Goal: Transaction & Acquisition: Purchase product/service

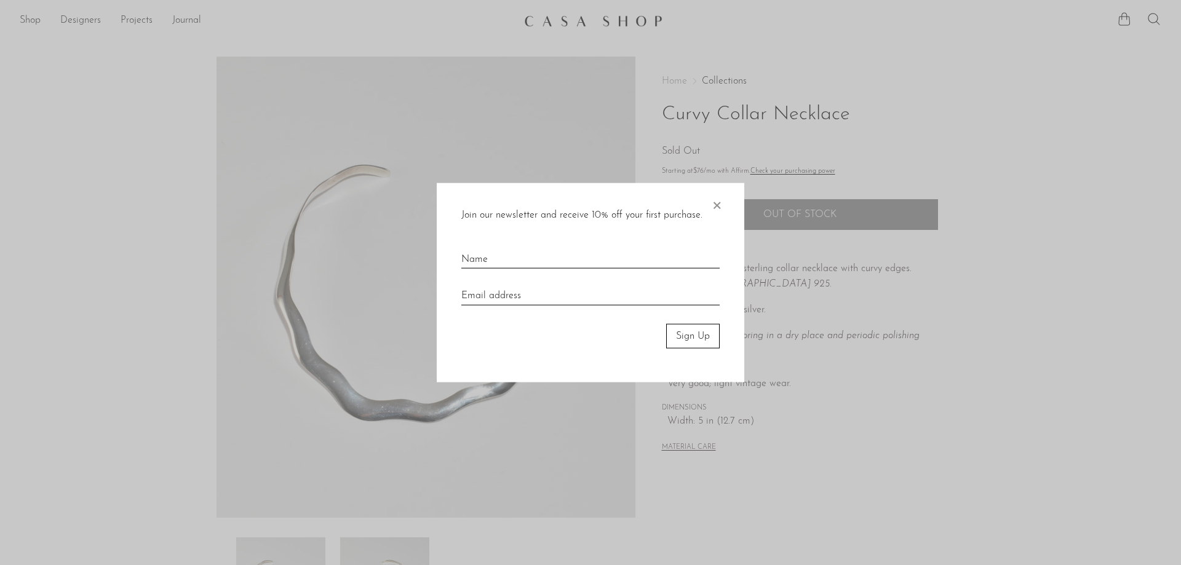
click at [717, 210] on span "×" at bounding box center [717, 202] width 12 height 39
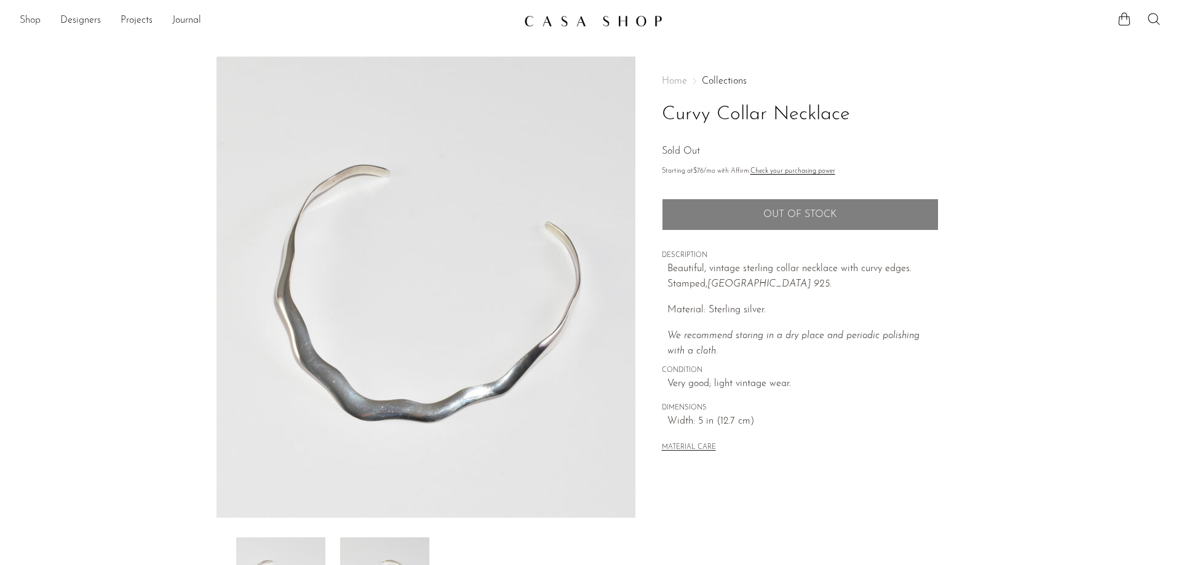
click at [34, 22] on link "Shop" at bounding box center [30, 21] width 21 height 16
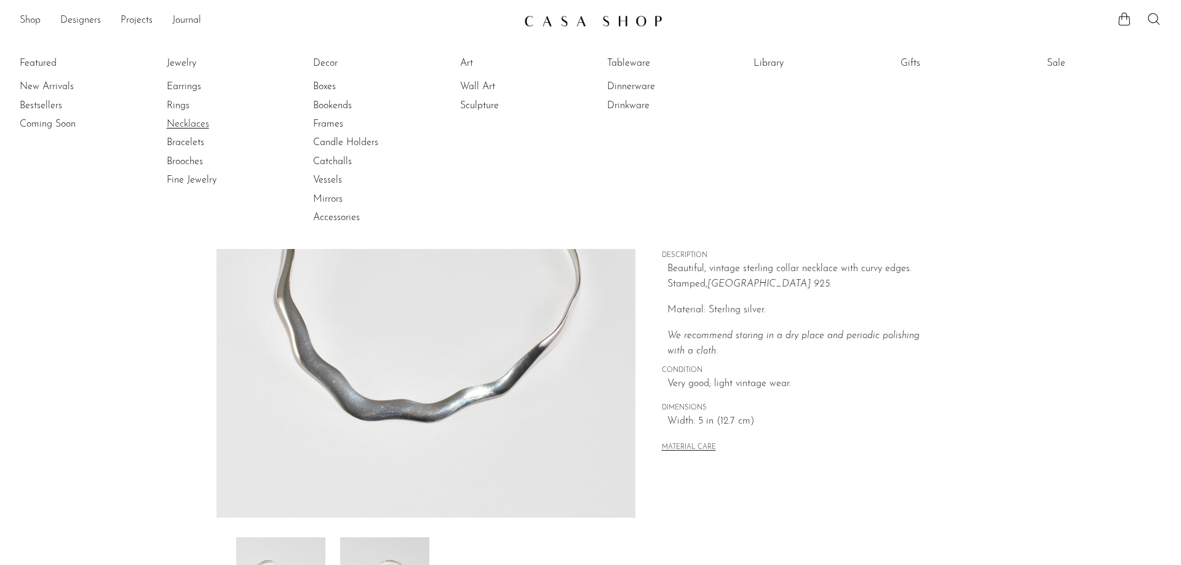
click at [189, 126] on link "Necklaces" at bounding box center [213, 125] width 92 height 14
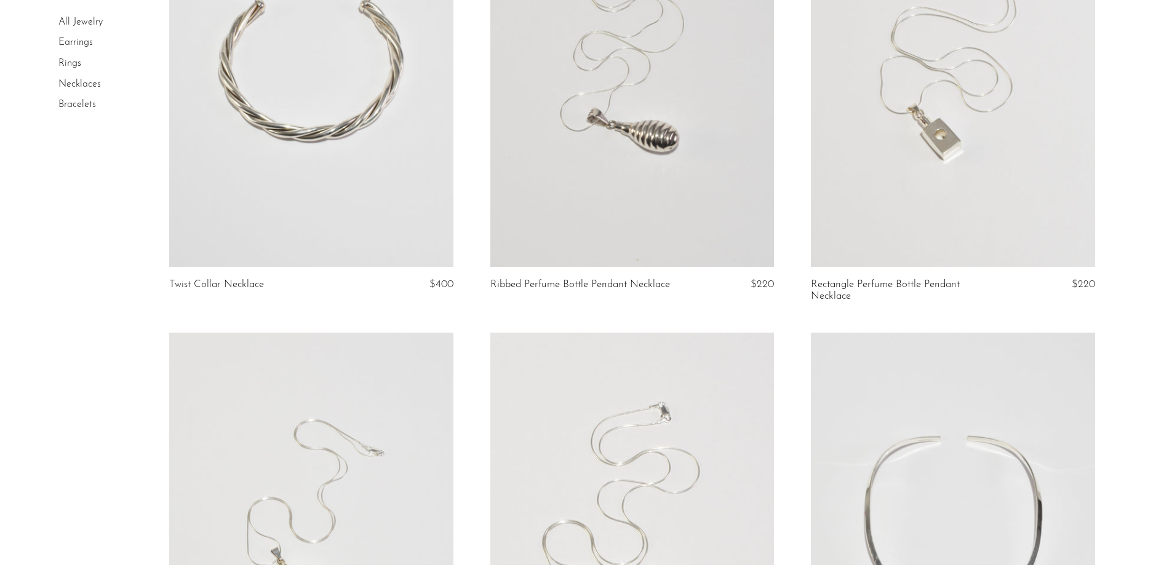
scroll to position [688, 0]
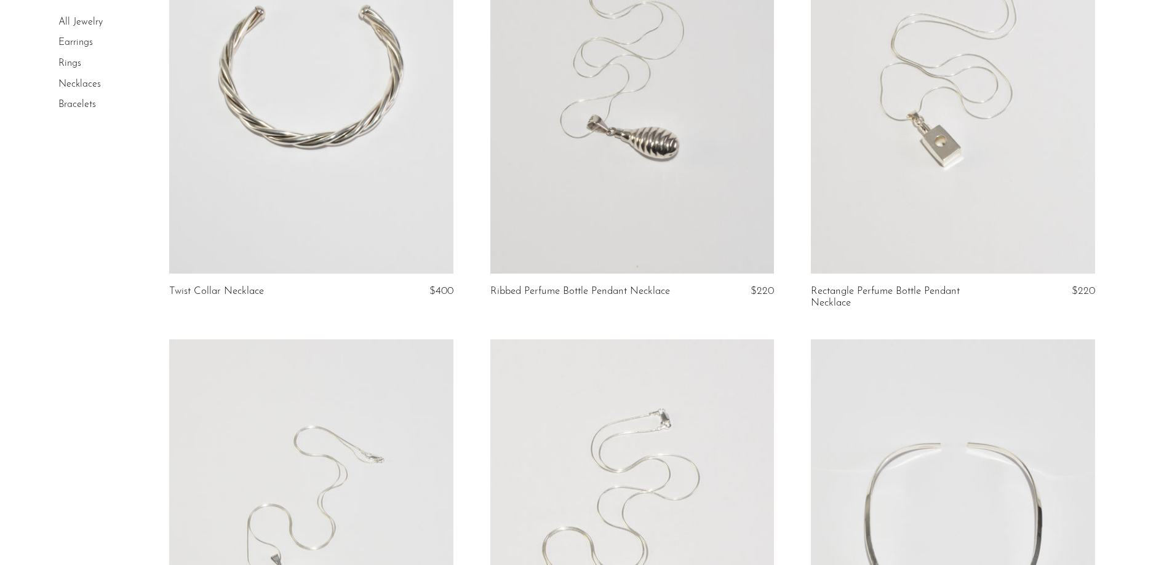
click at [393, 131] on link at bounding box center [311, 74] width 284 height 397
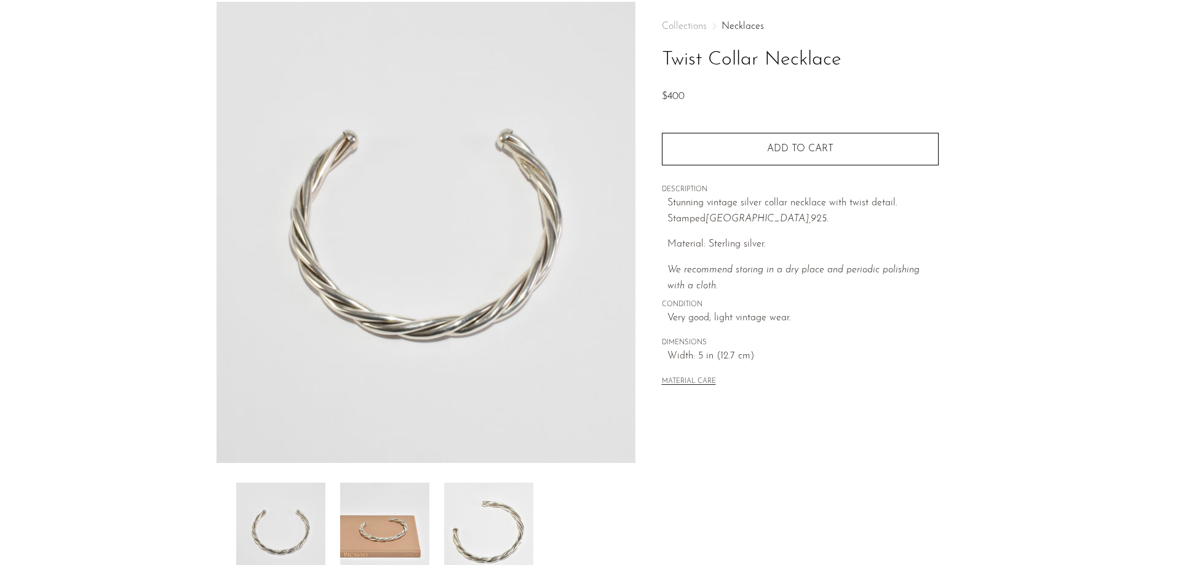
scroll to position [164, 0]
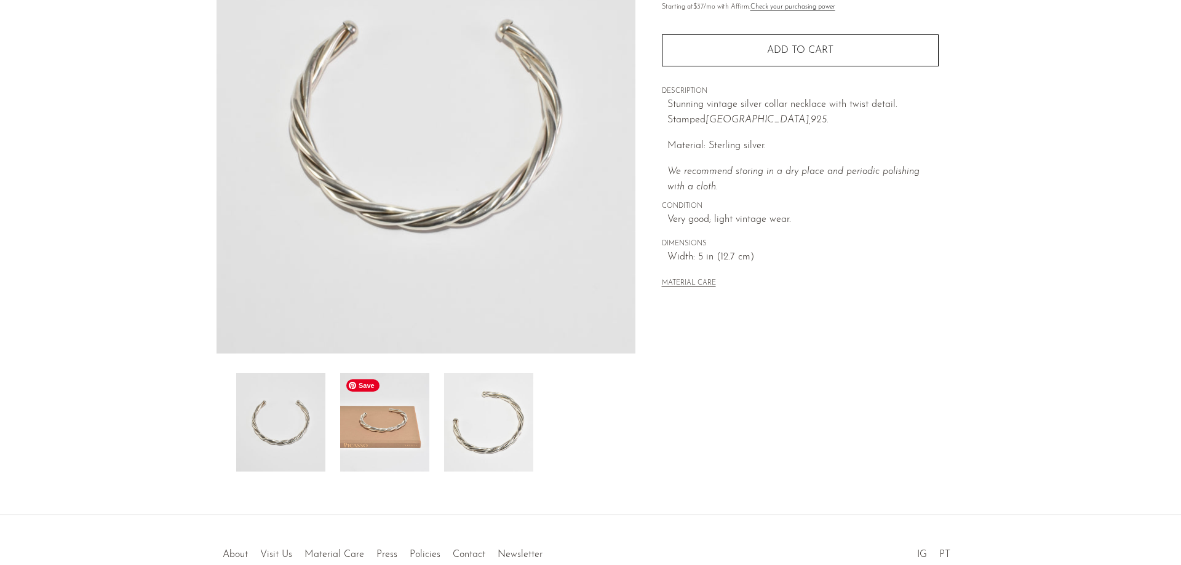
click at [394, 431] on img at bounding box center [384, 422] width 89 height 98
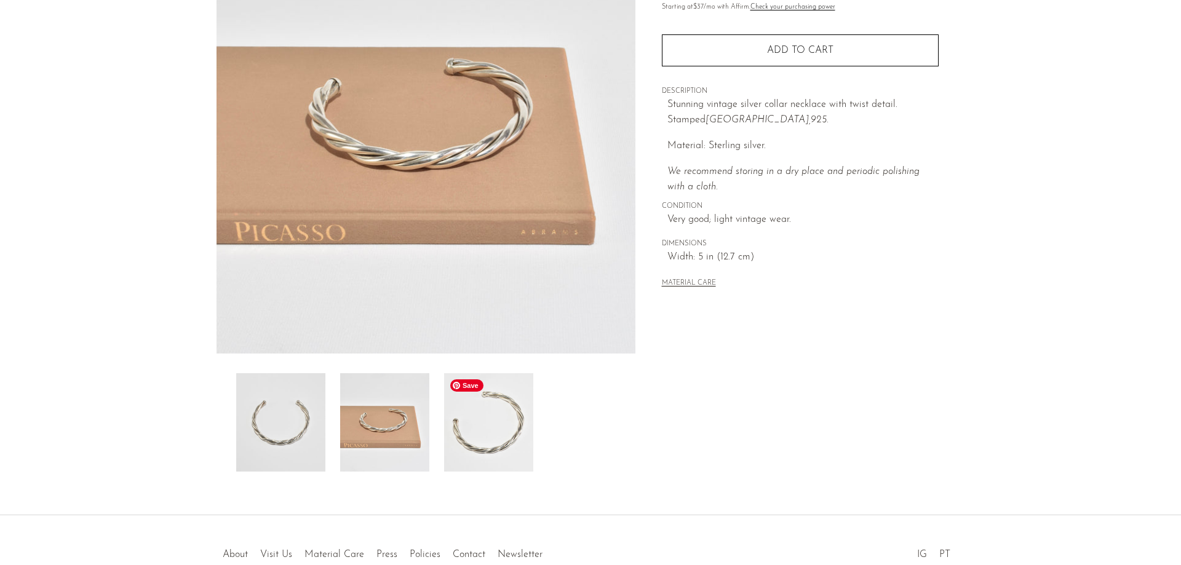
click at [482, 427] on img at bounding box center [488, 422] width 89 height 98
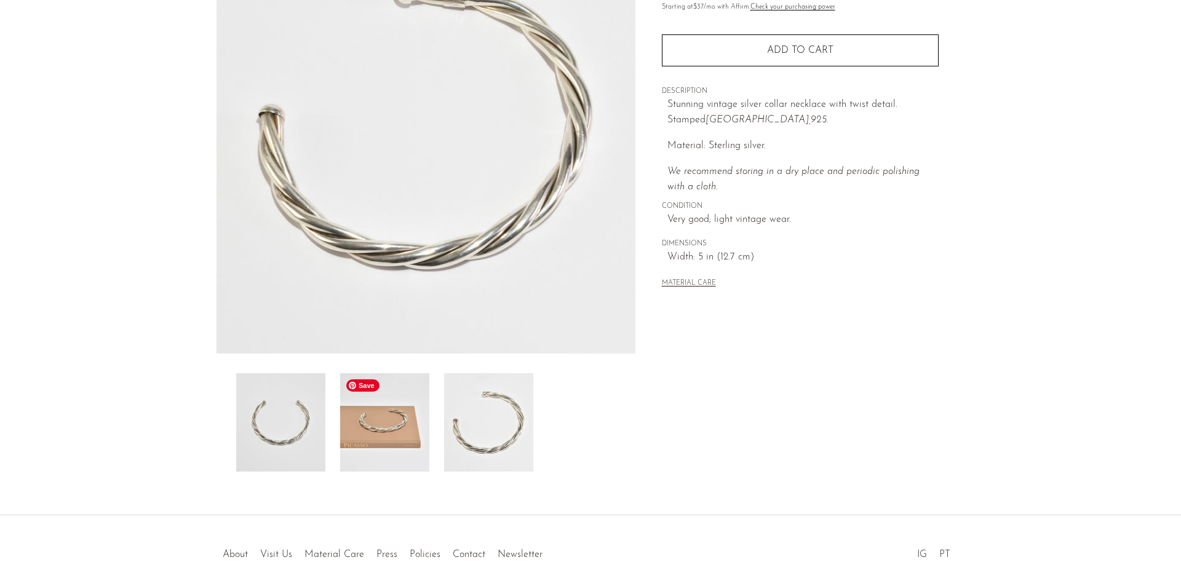
click at [361, 409] on img at bounding box center [384, 422] width 89 height 98
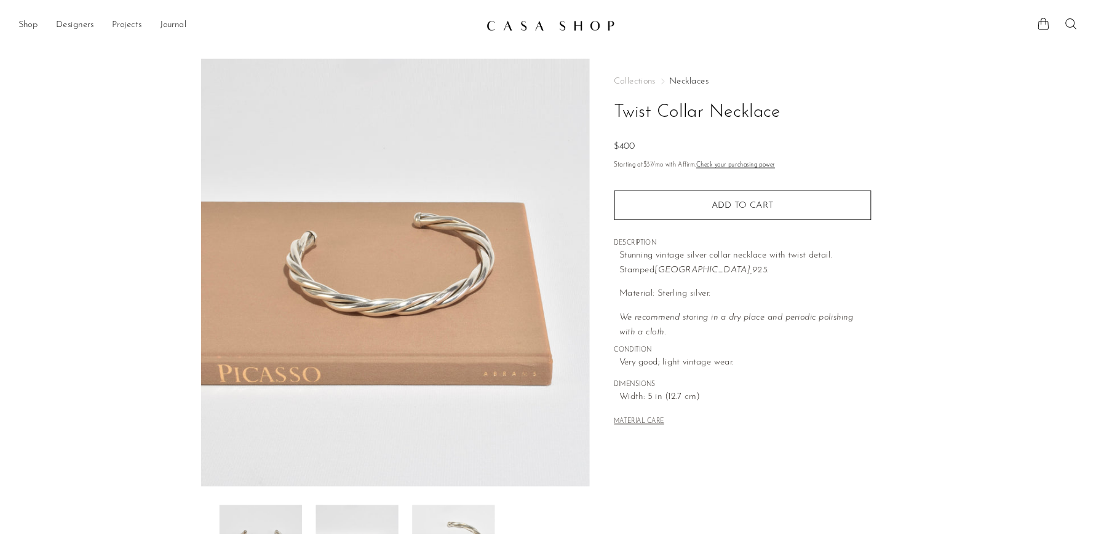
scroll to position [0, 0]
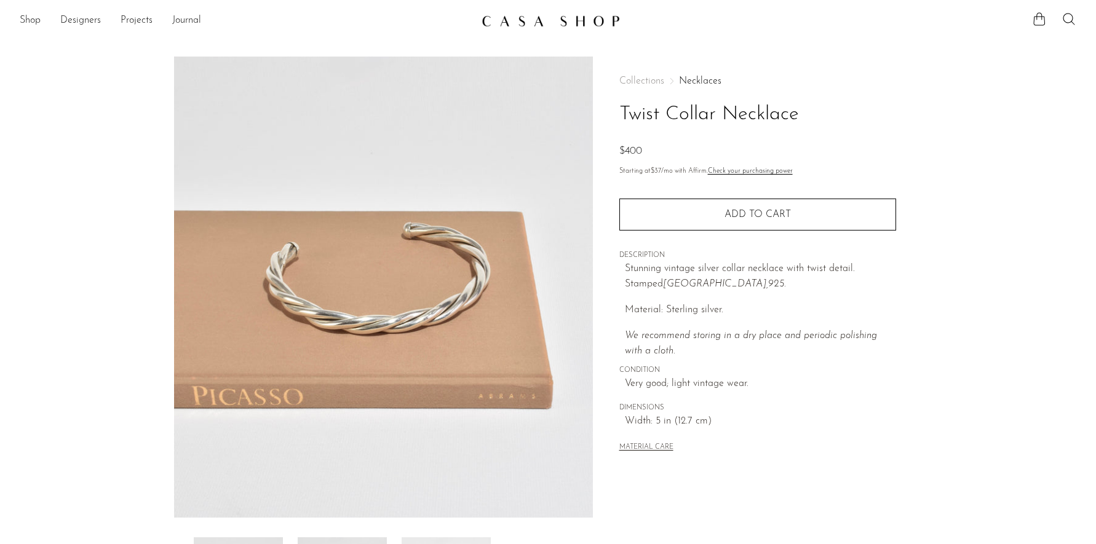
click at [554, 22] on img at bounding box center [551, 21] width 138 height 12
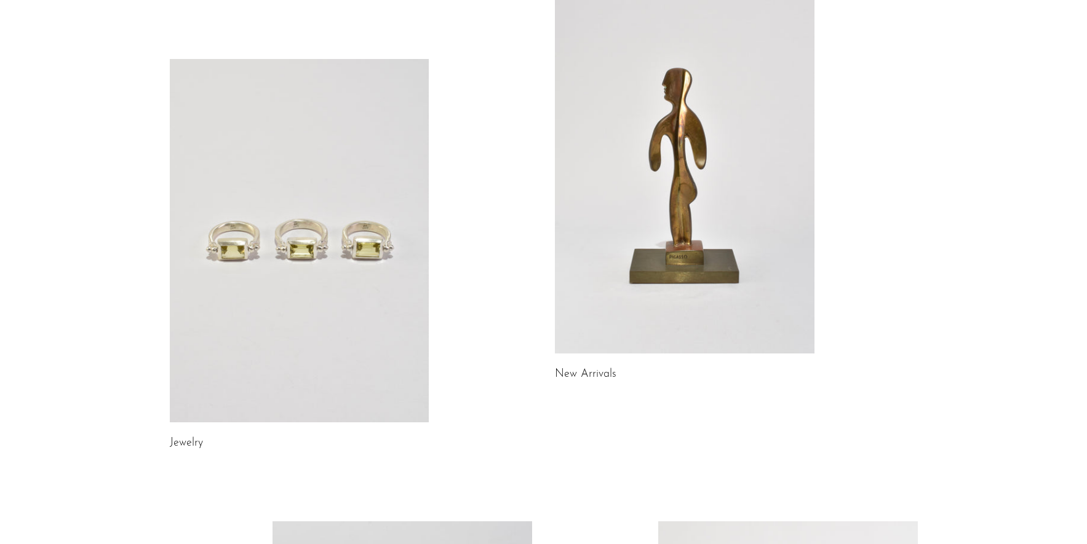
scroll to position [103, 0]
click at [336, 203] on link at bounding box center [300, 239] width 260 height 364
